Goal: Task Accomplishment & Management: Manage account settings

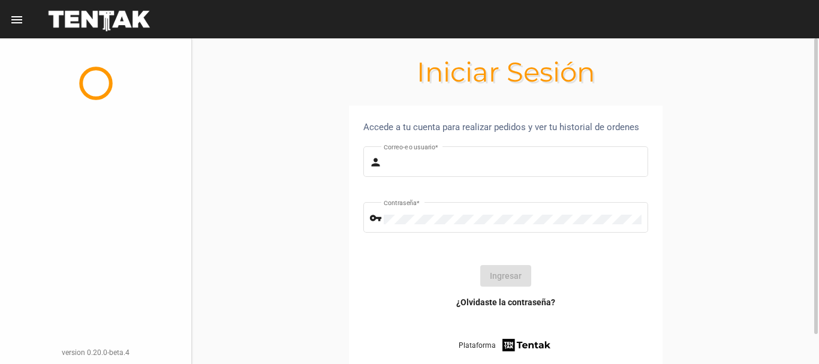
type input "diego1975"
click at [461, 278] on div "Ingresar" at bounding box center [506, 276] width 266 height 22
click at [510, 272] on button "Ingresar" at bounding box center [505, 276] width 51 height 22
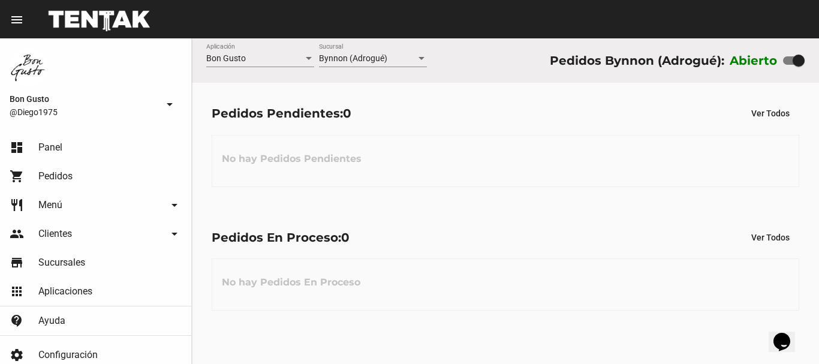
drag, startPoint x: 659, startPoint y: 116, endPoint x: 572, endPoint y: 11, distance: 136.3
click at [657, 109] on div "Pedidos Pendientes: 0 Ver Todos" at bounding box center [506, 114] width 588 height 22
click at [792, 61] on div at bounding box center [794, 60] width 22 height 8
click at [789, 65] on input "checkbox" at bounding box center [789, 65] width 1 height 1
checkbox input "false"
